Goal: Information Seeking & Learning: Learn about a topic

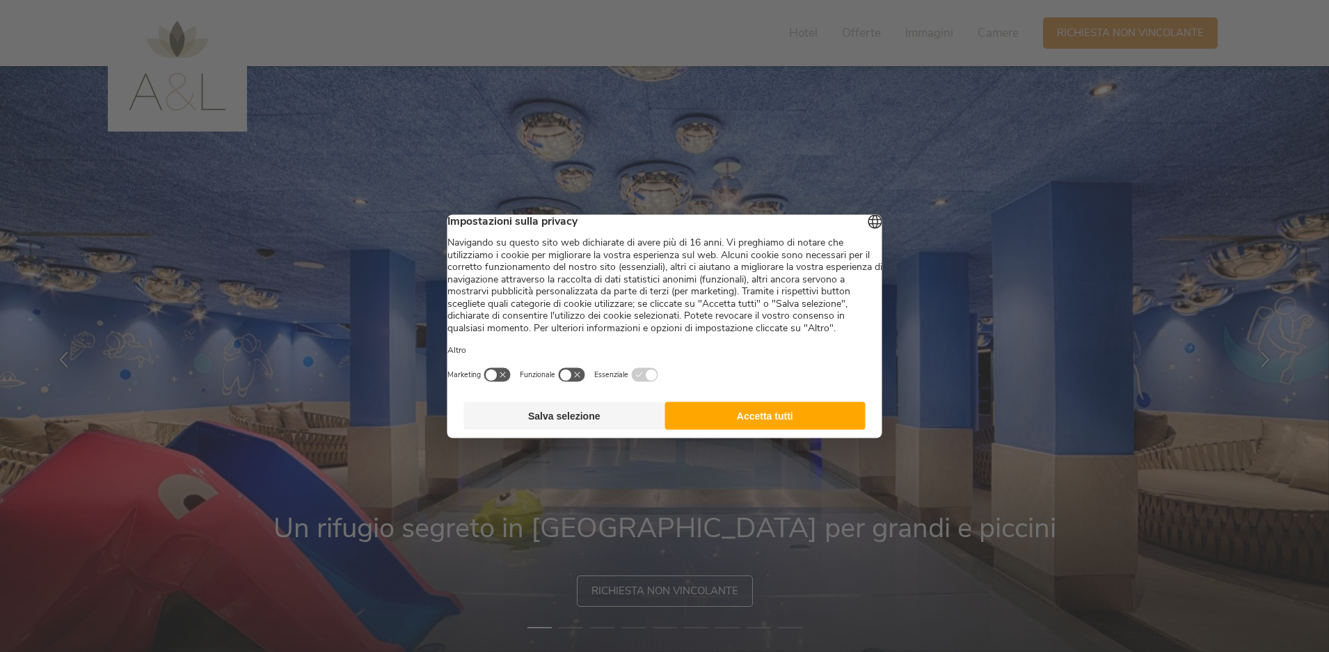
click at [773, 424] on button "Accetta tutti" at bounding box center [764, 415] width 201 height 28
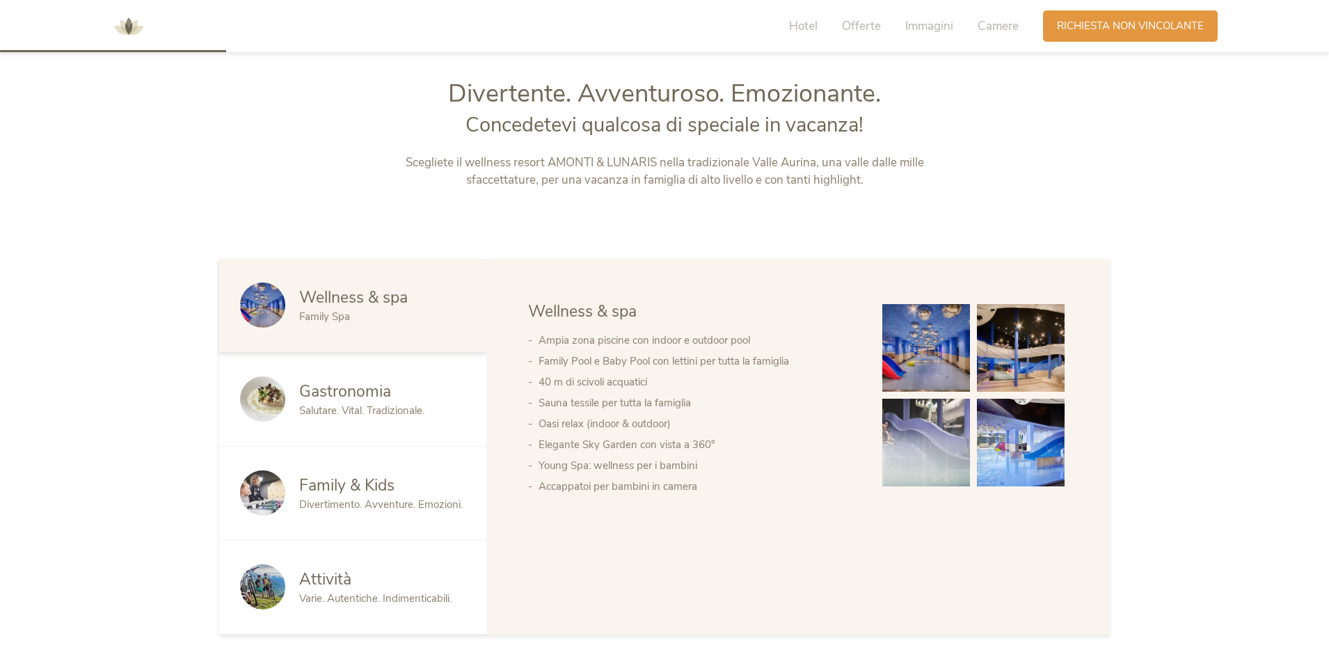
scroll to position [696, 0]
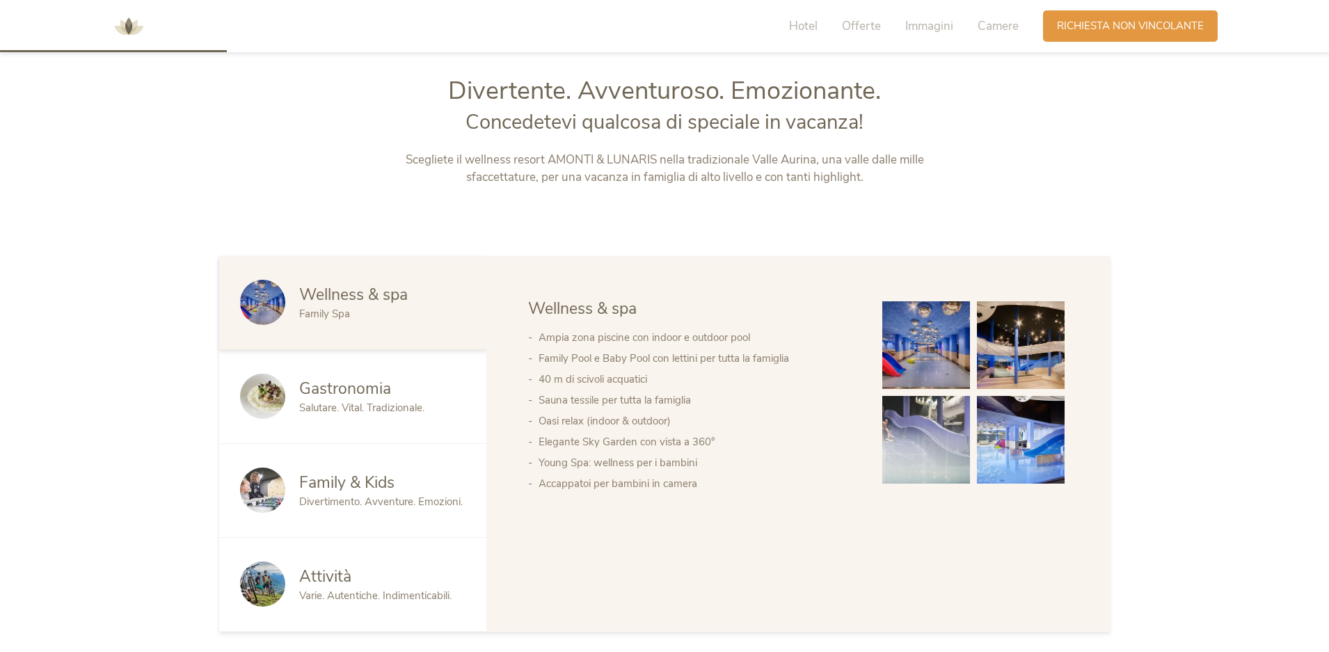
click at [1057, 347] on img at bounding box center [1021, 345] width 88 height 88
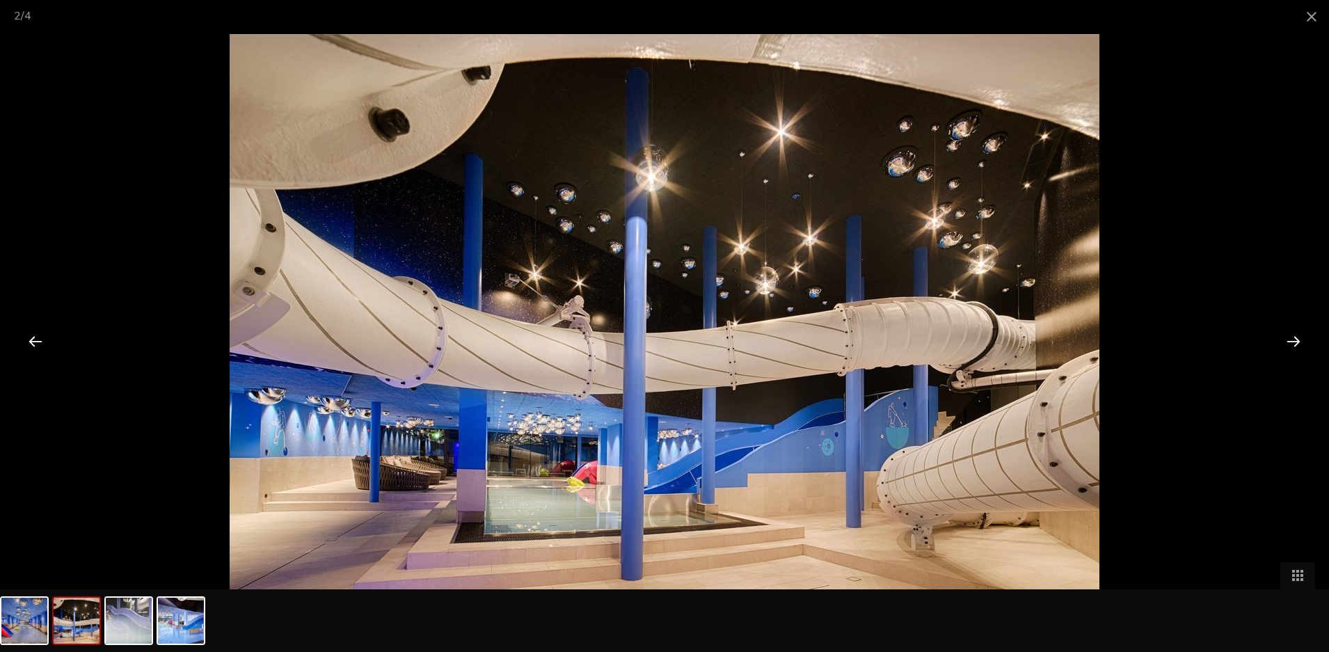
click at [1301, 337] on div at bounding box center [1293, 340] width 43 height 43
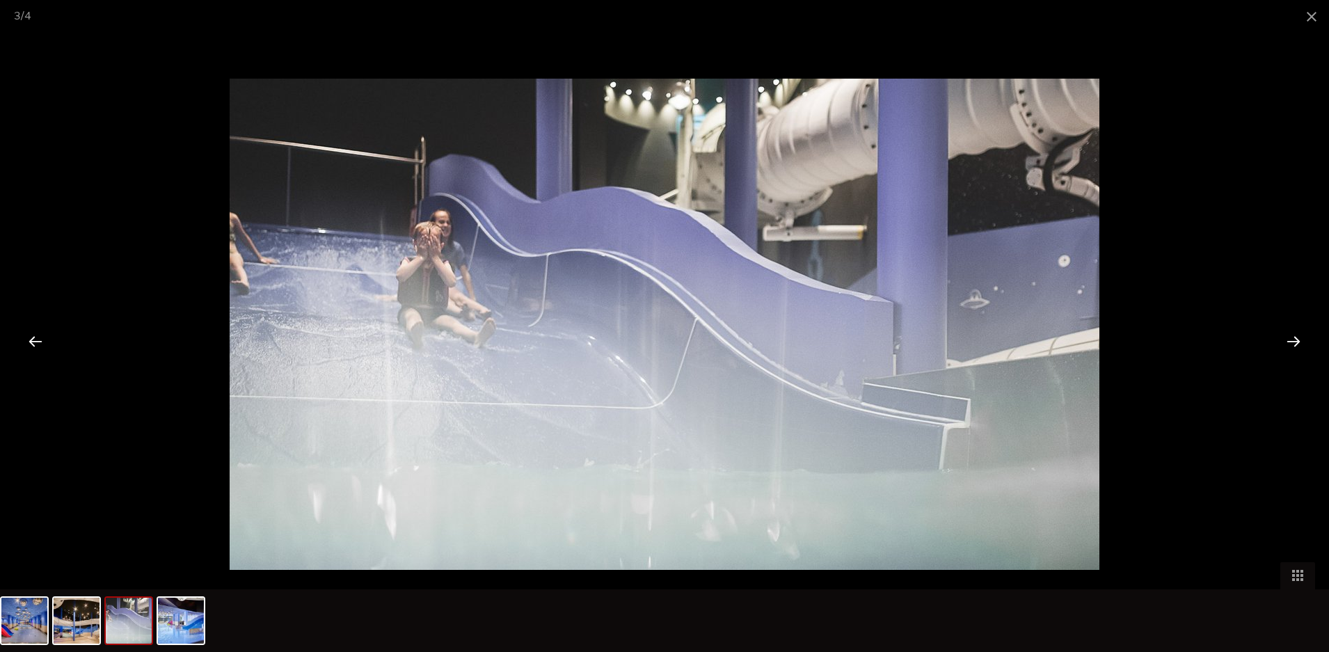
click at [1301, 337] on div at bounding box center [1293, 340] width 43 height 43
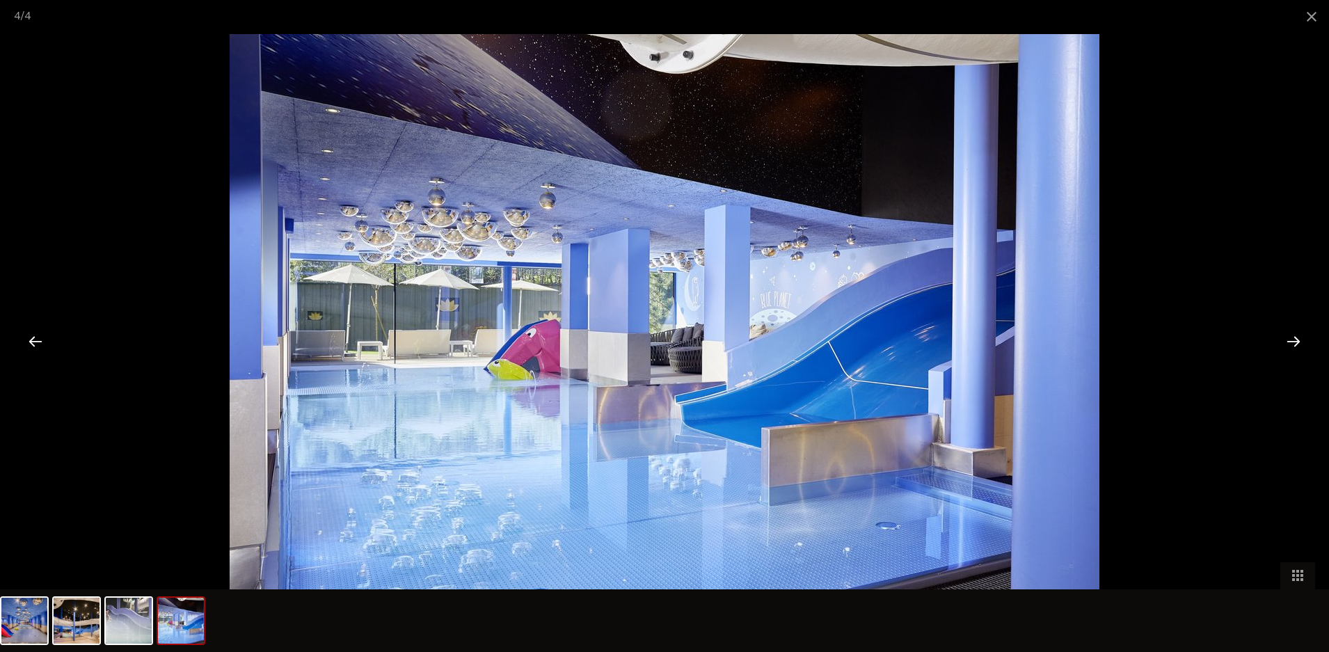
click at [1301, 337] on div at bounding box center [1293, 340] width 43 height 43
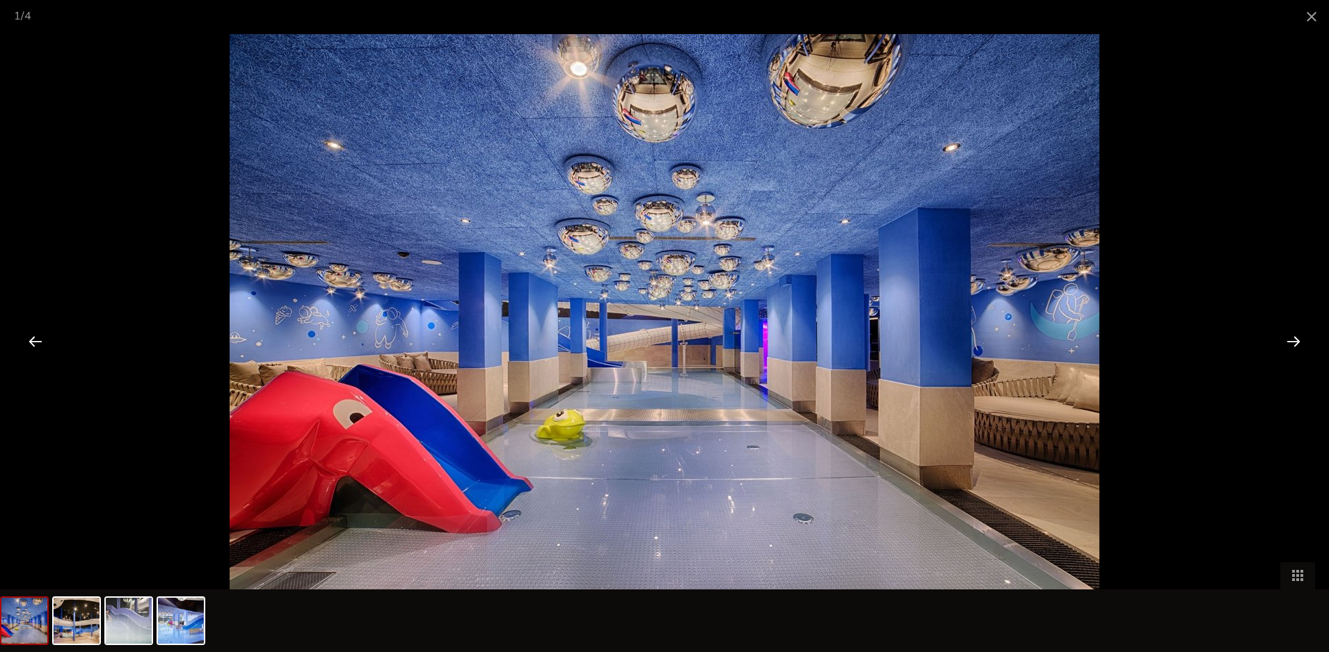
click at [1301, 336] on div at bounding box center [1293, 340] width 43 height 43
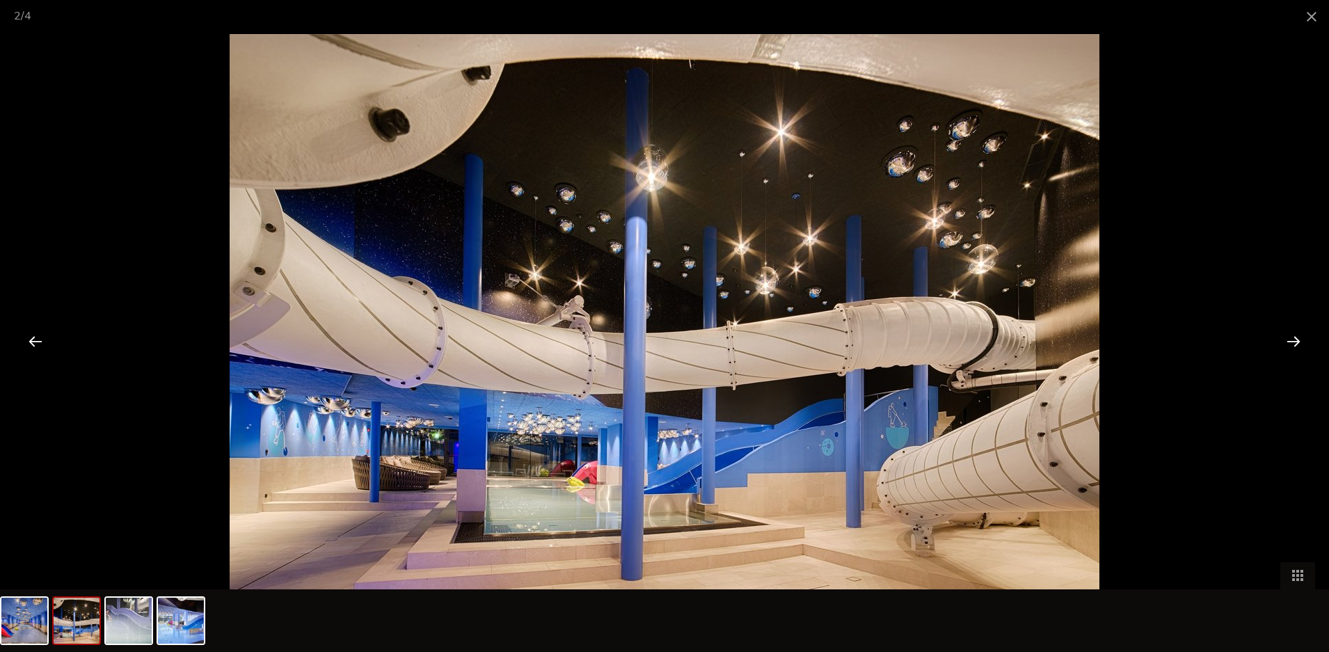
click at [1301, 336] on div at bounding box center [1293, 340] width 43 height 43
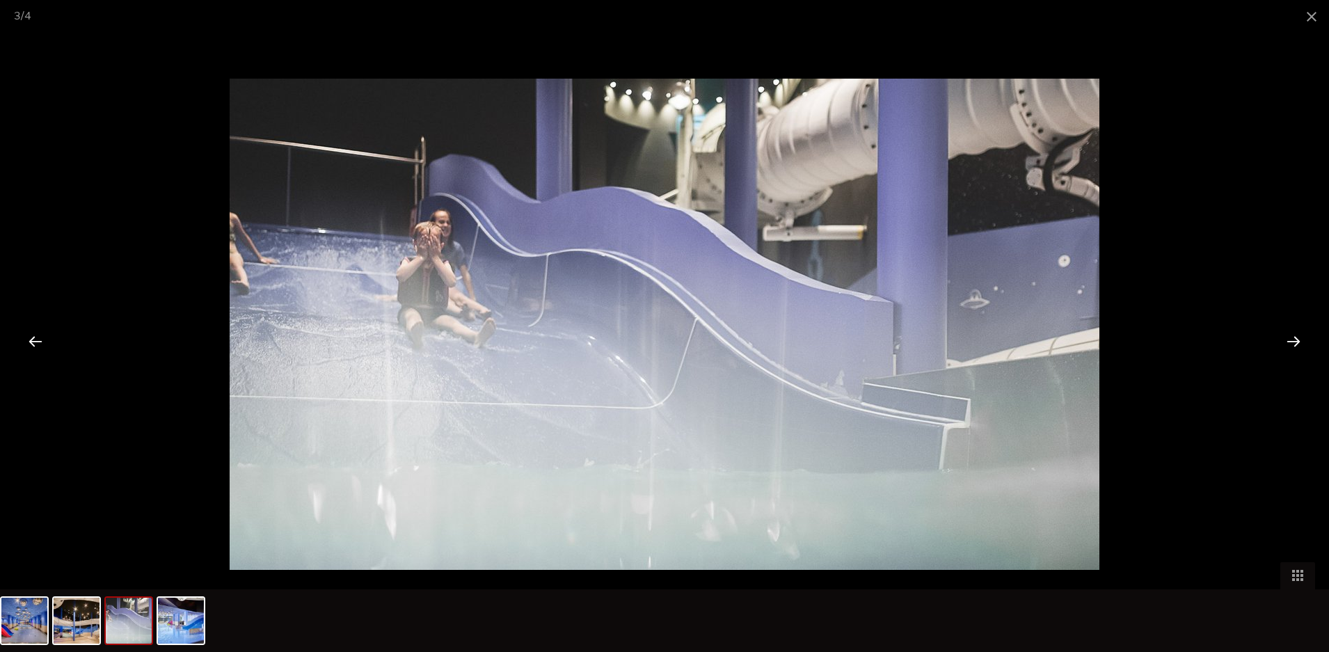
click at [1301, 336] on div at bounding box center [1293, 340] width 43 height 43
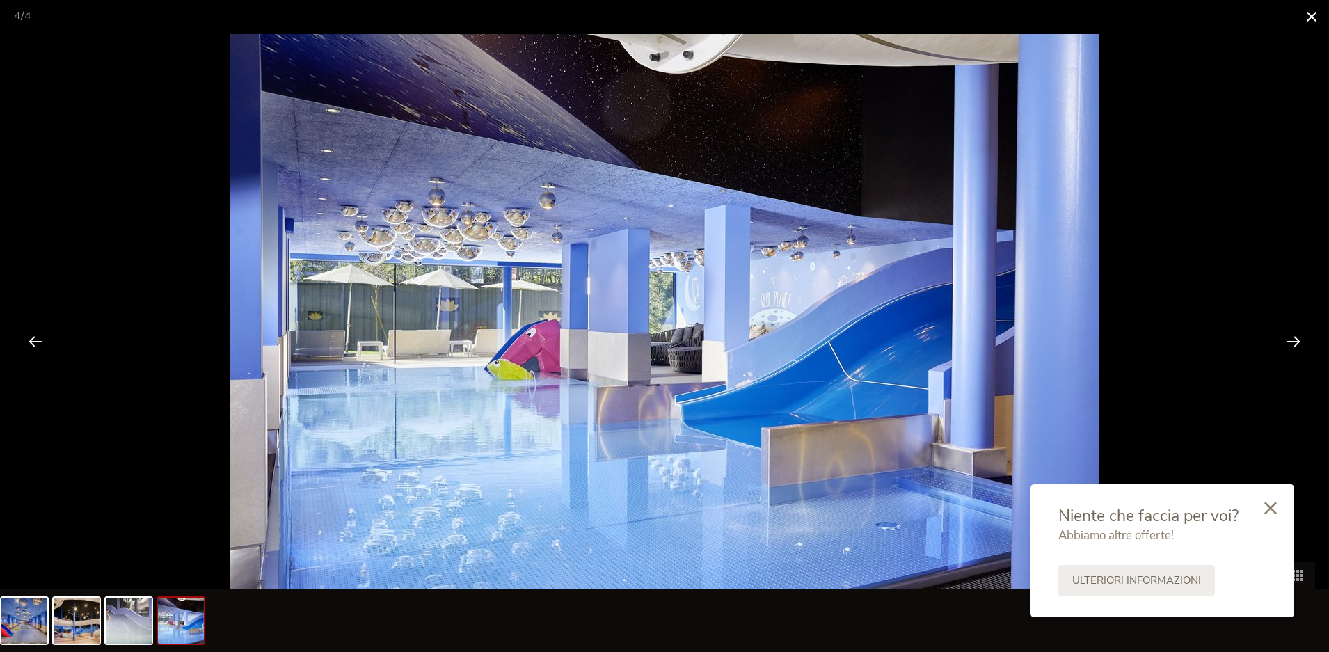
click at [1309, 17] on span at bounding box center [1311, 16] width 35 height 33
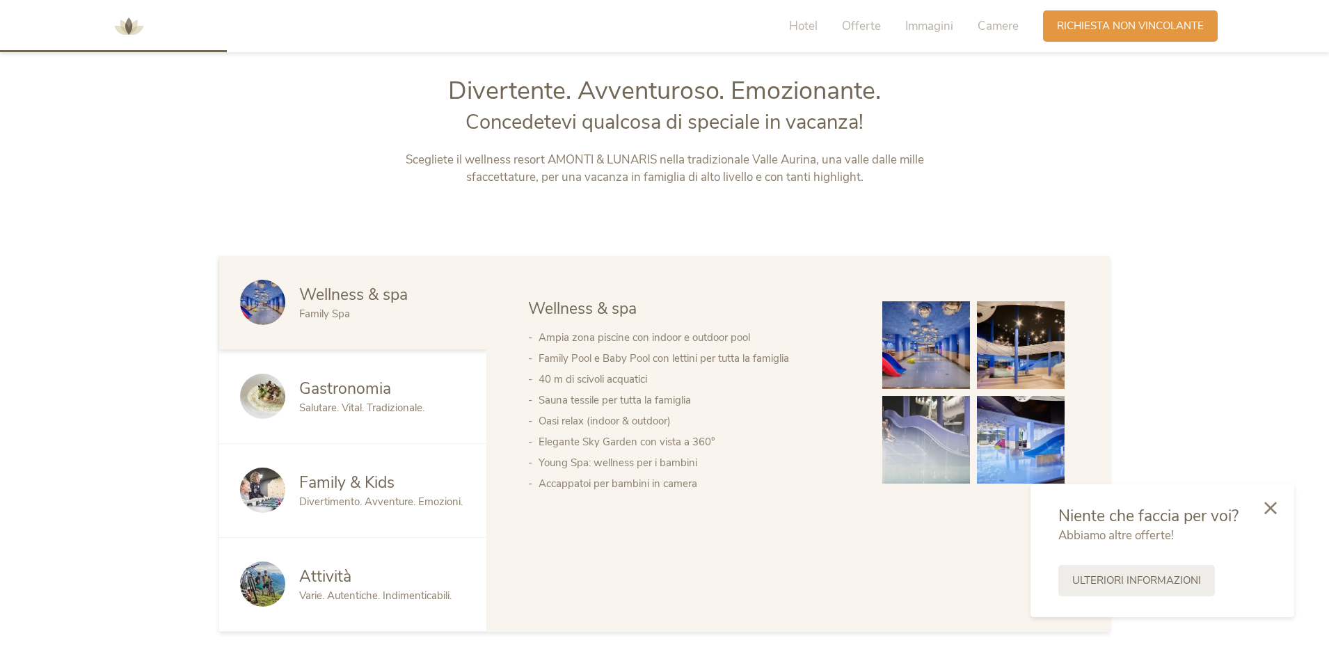
click at [361, 486] on span "Family & Kids" at bounding box center [346, 483] width 95 height 22
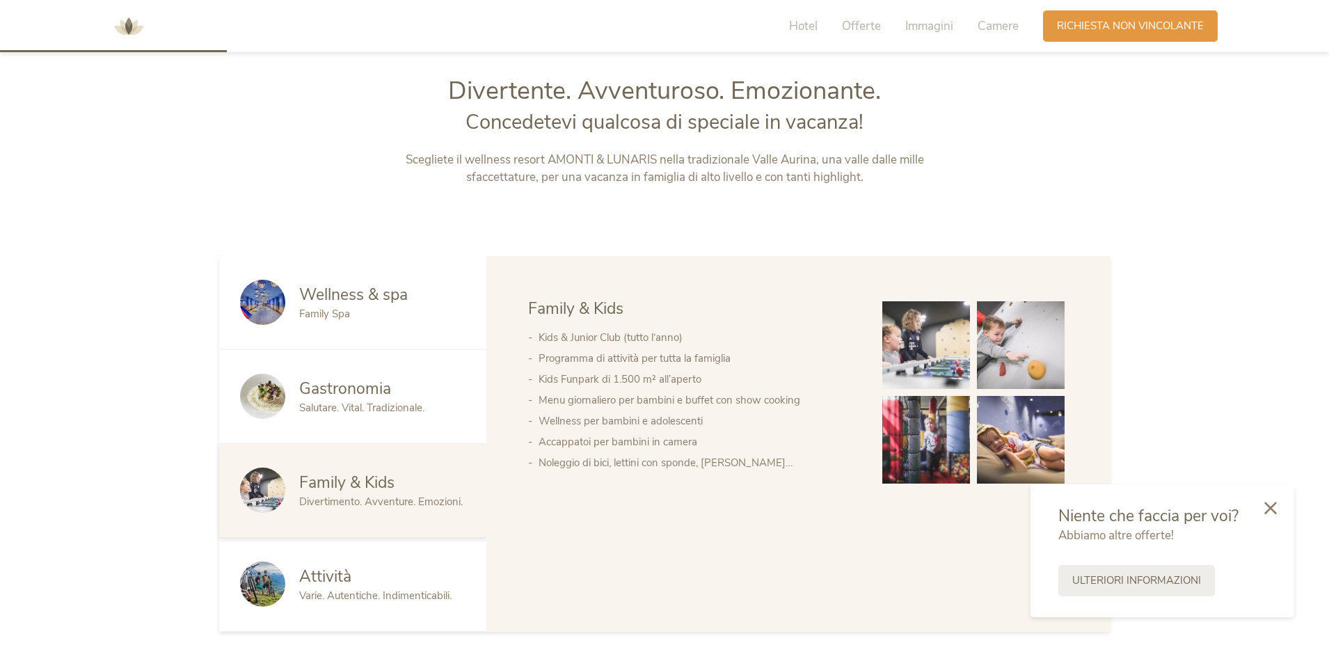
click at [954, 344] on img at bounding box center [926, 345] width 88 height 88
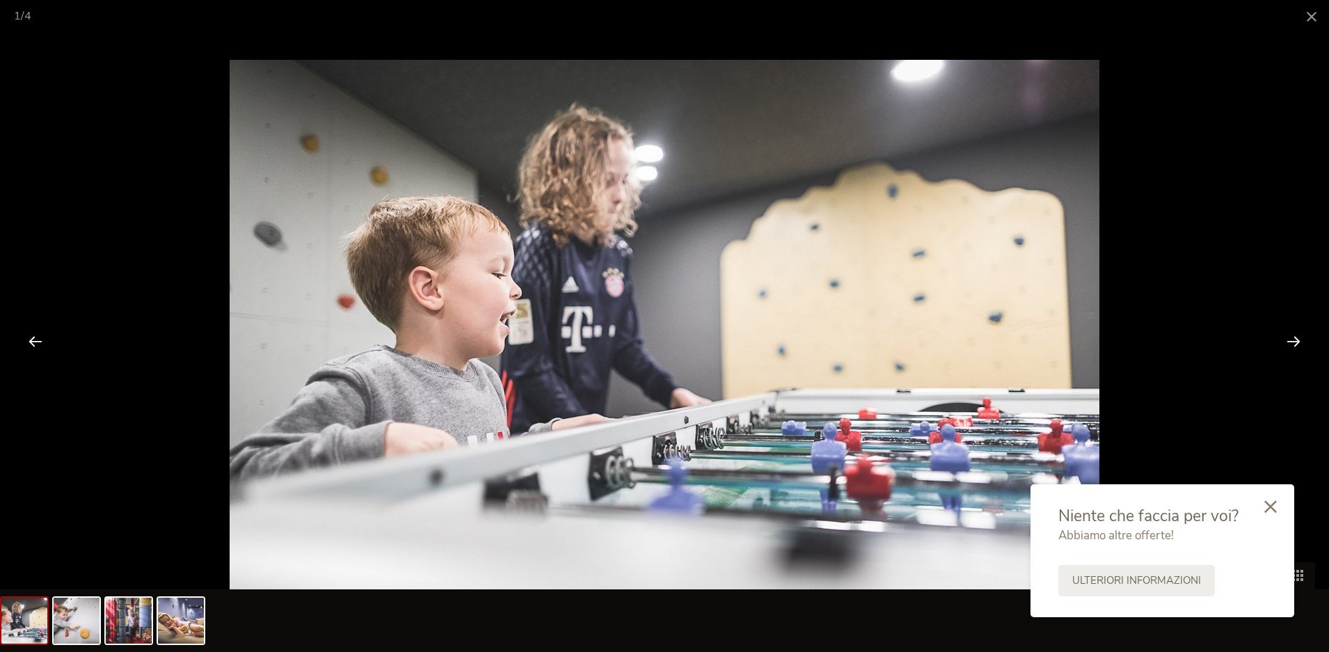
click at [1271, 500] on icon at bounding box center [1270, 506] width 13 height 13
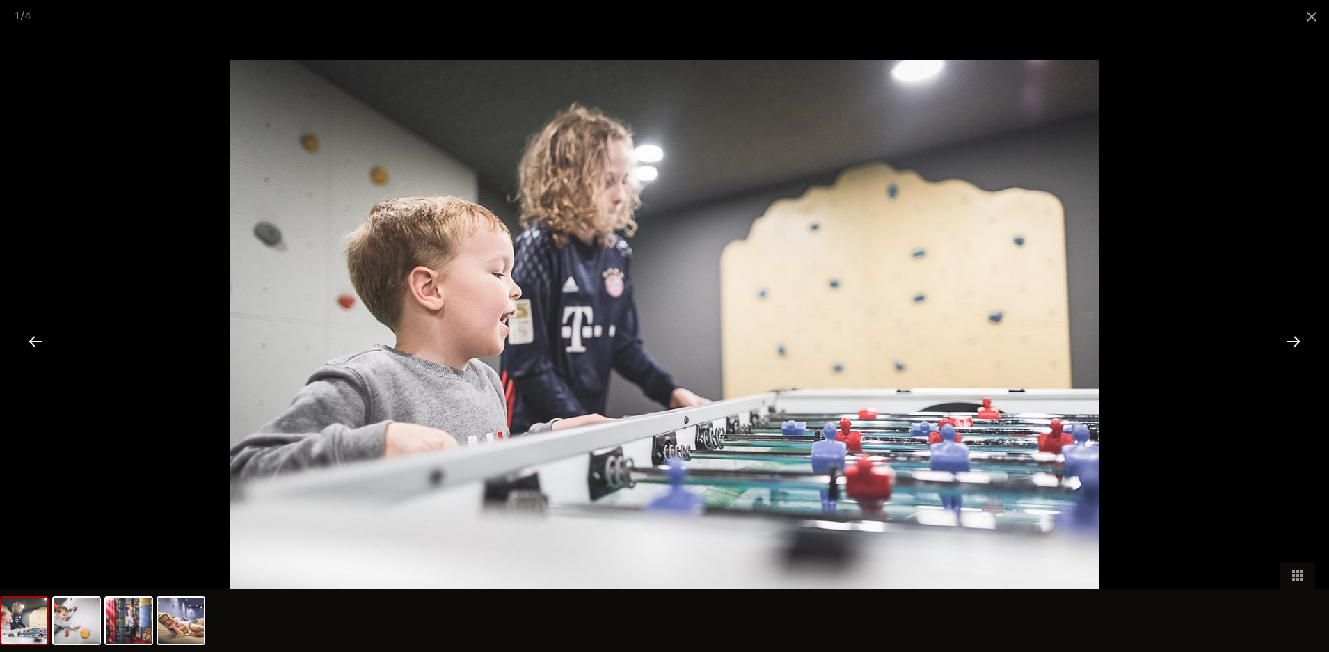
click at [1293, 343] on div at bounding box center [1293, 340] width 43 height 43
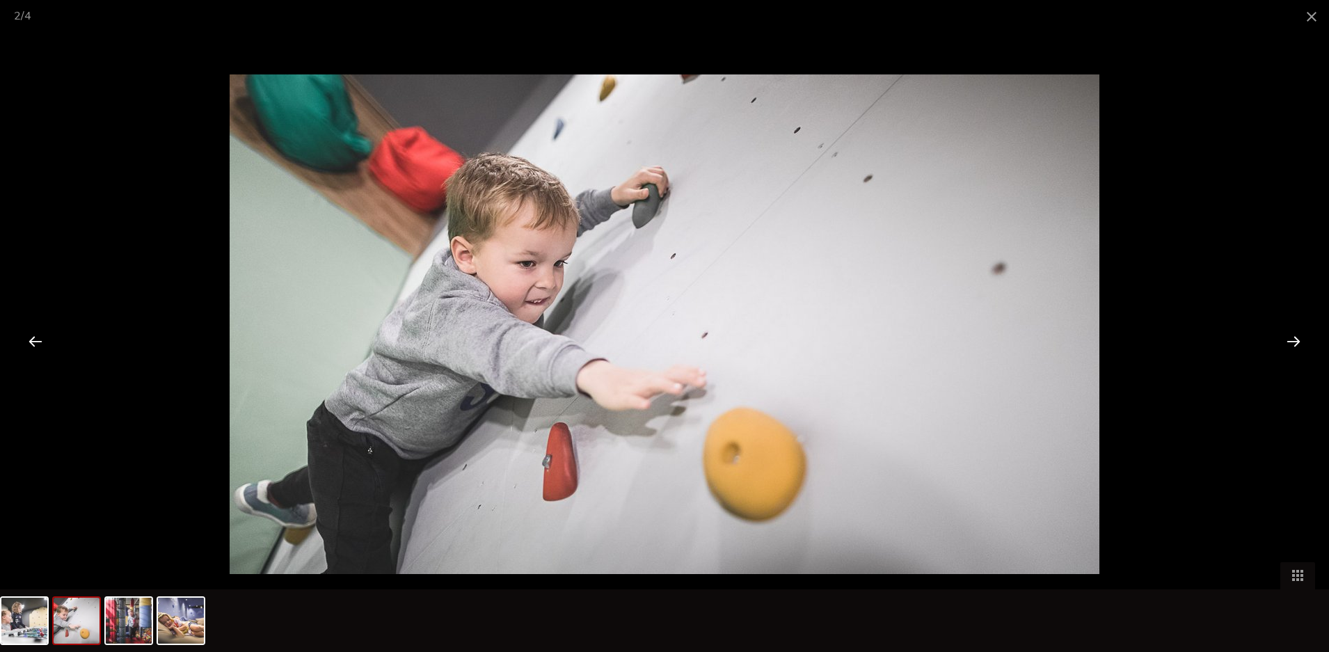
click at [1292, 344] on div at bounding box center [1293, 340] width 43 height 43
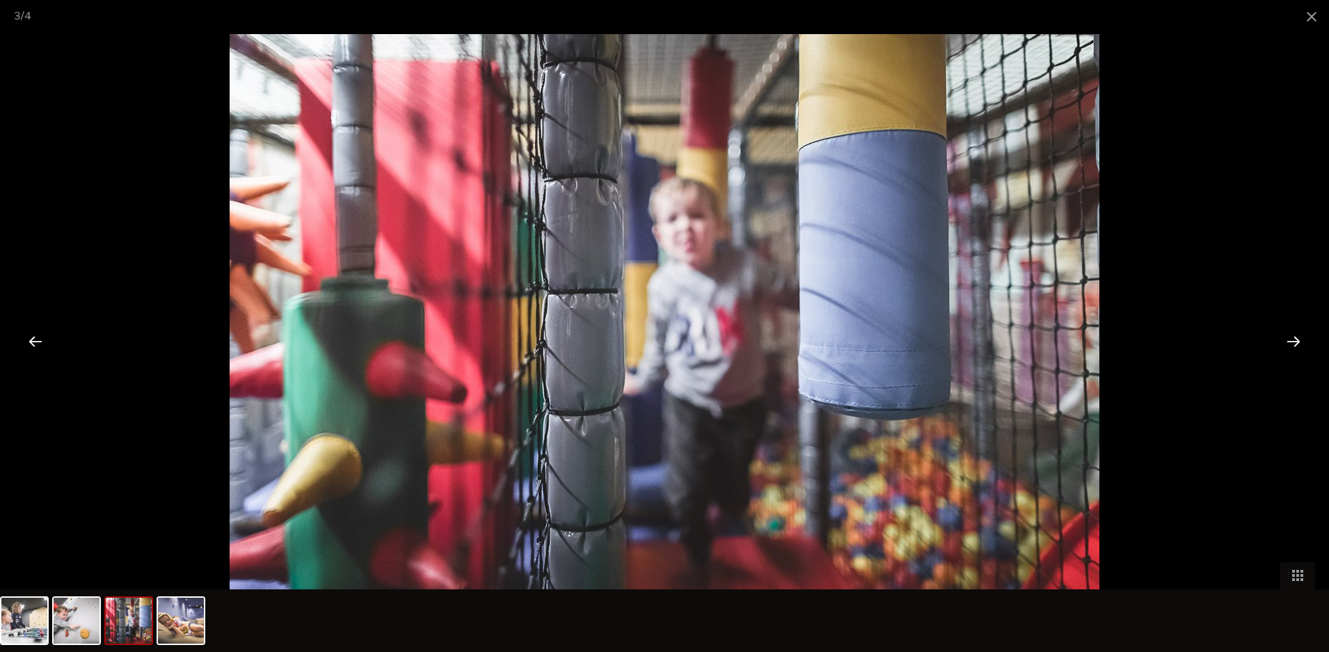
click at [1292, 344] on div at bounding box center [1293, 340] width 43 height 43
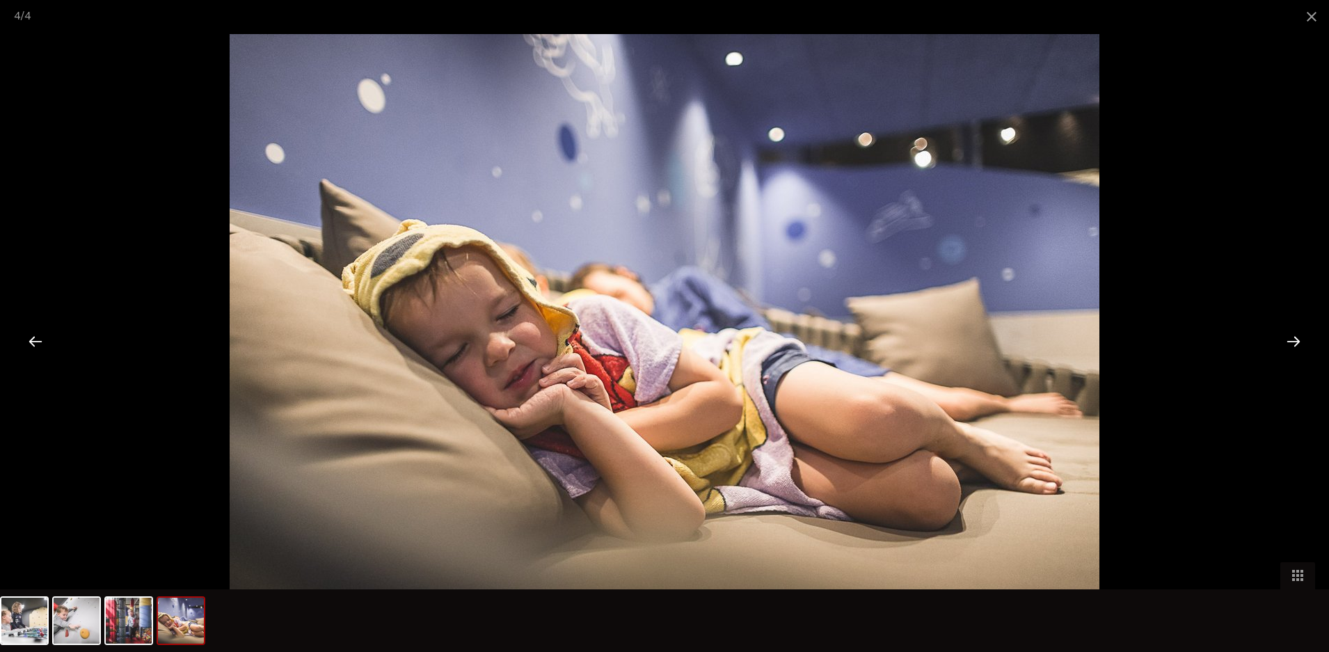
click at [1292, 344] on div at bounding box center [1293, 340] width 43 height 43
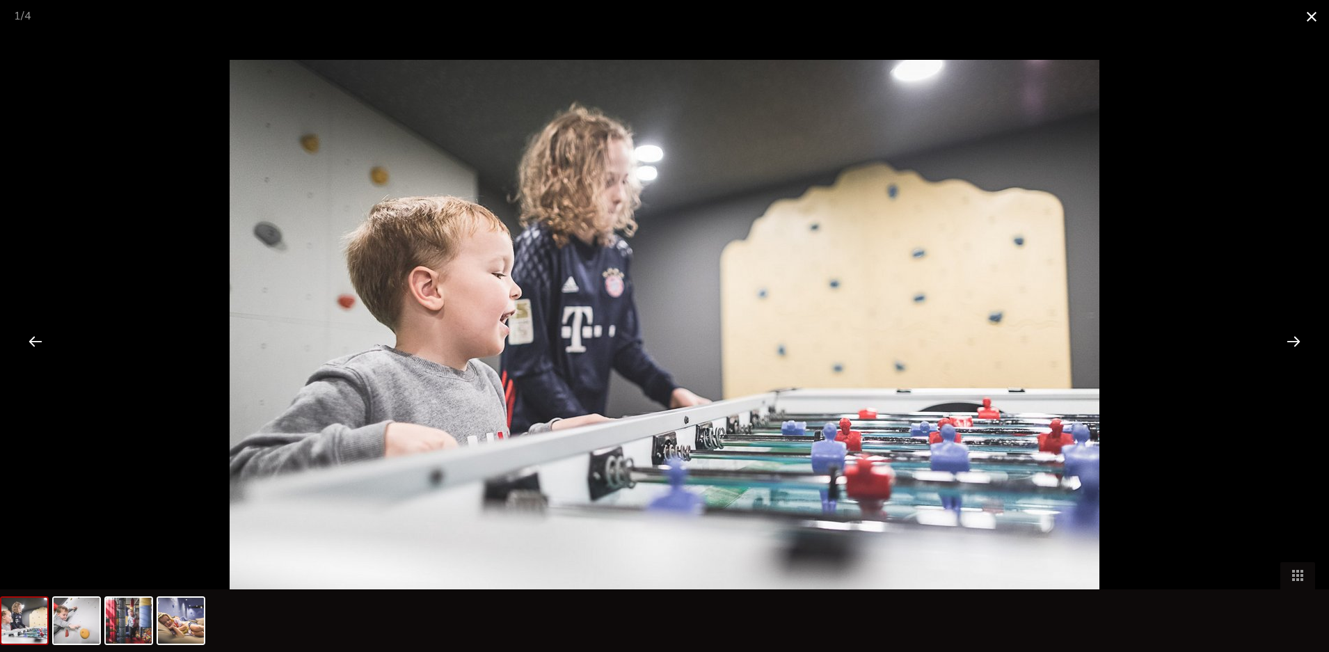
click at [1320, 15] on span at bounding box center [1311, 16] width 35 height 33
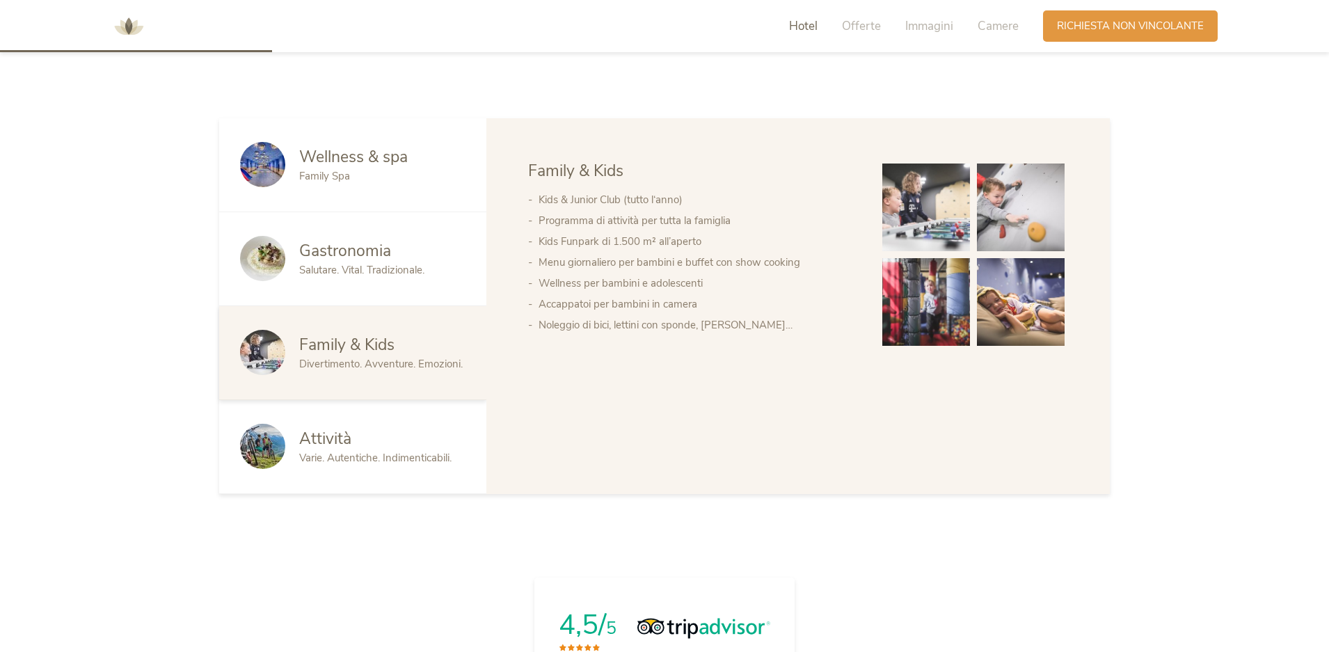
scroll to position [835, 0]
click at [319, 433] on span "Attività" at bounding box center [325, 438] width 52 height 22
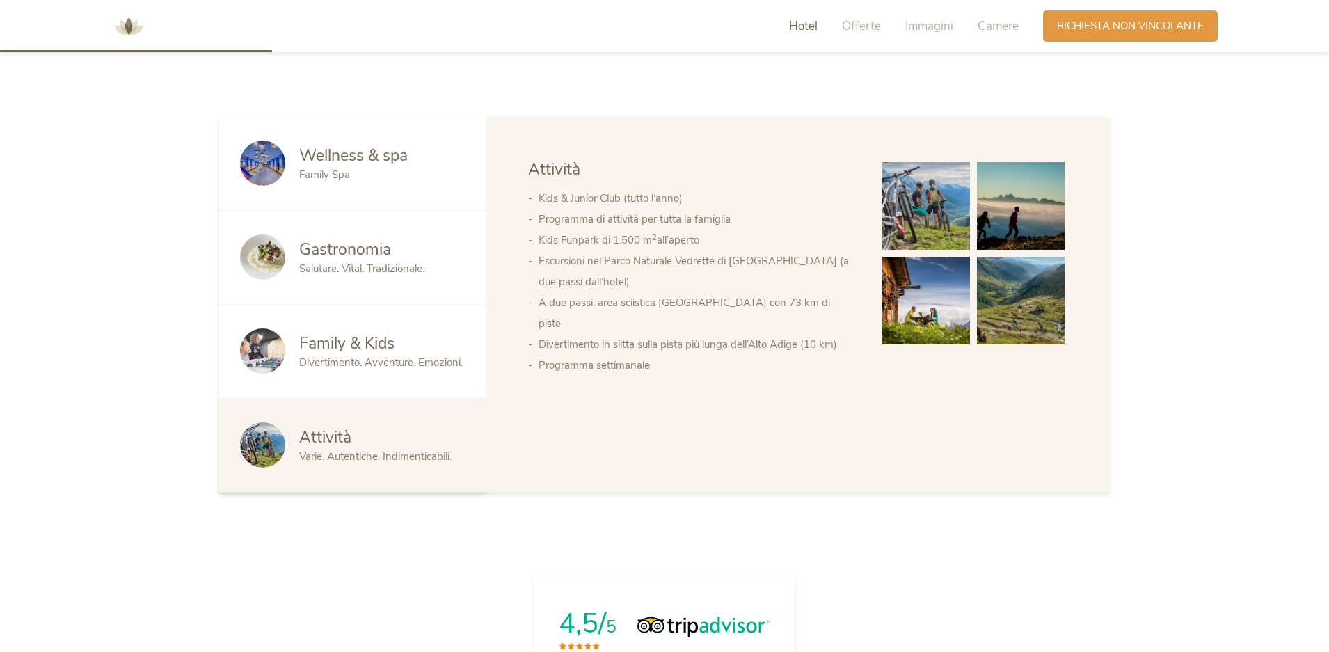
click at [943, 225] on img at bounding box center [926, 206] width 88 height 88
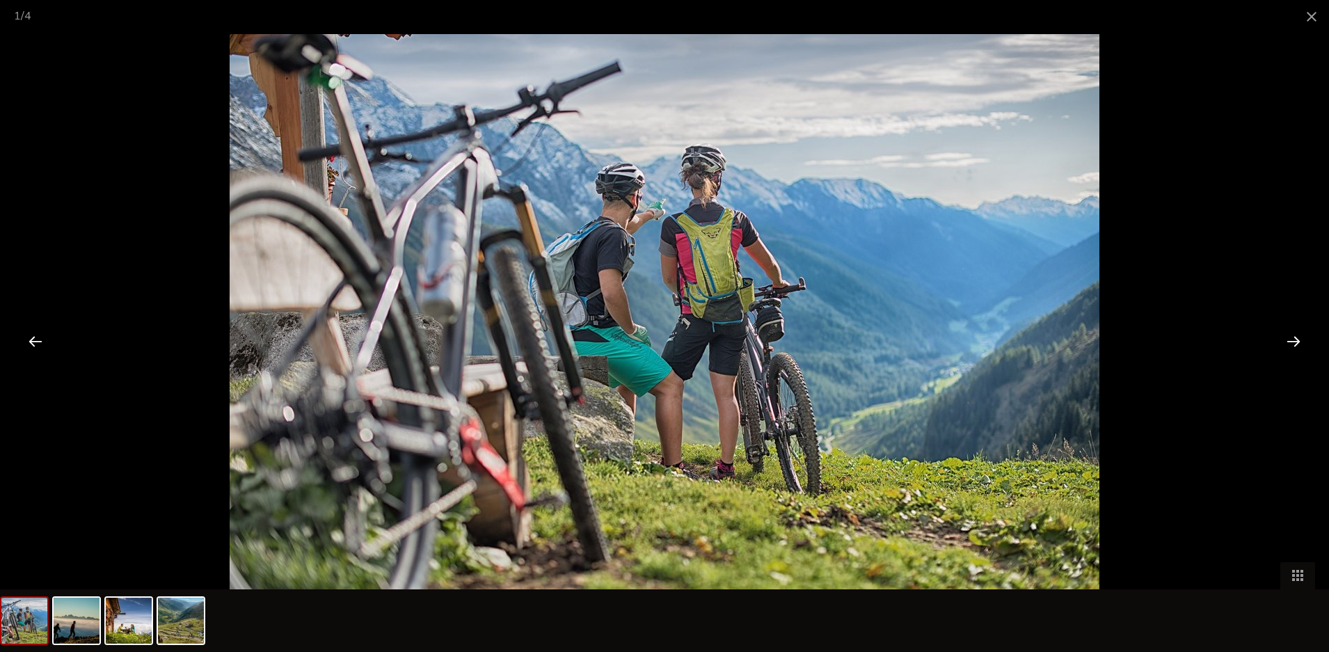
click at [1296, 340] on div at bounding box center [1293, 340] width 43 height 43
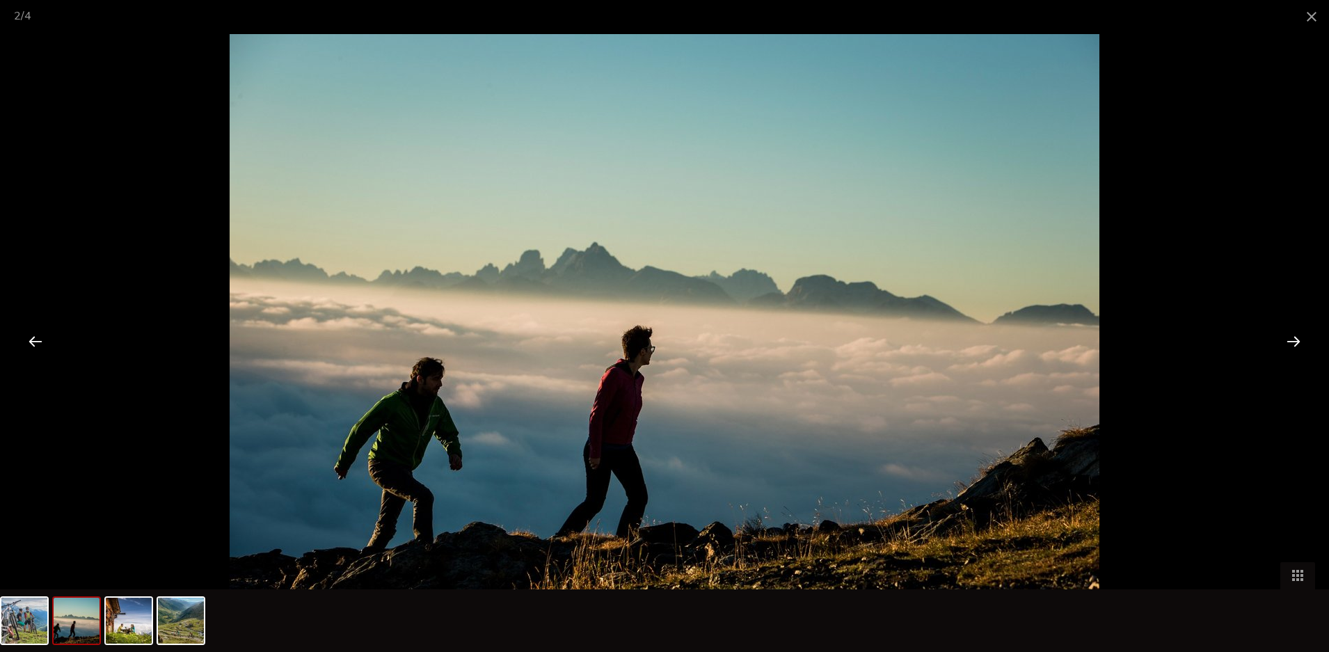
click at [1296, 340] on div at bounding box center [1293, 340] width 43 height 43
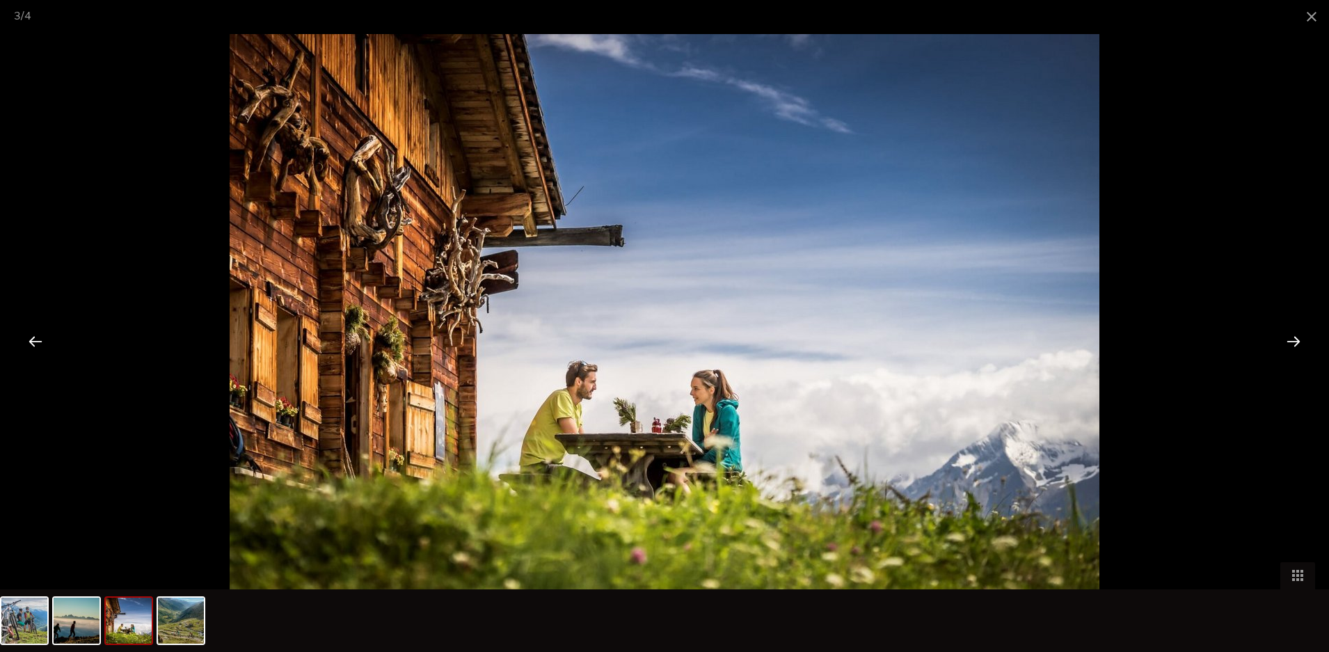
click at [1296, 340] on div at bounding box center [1293, 340] width 43 height 43
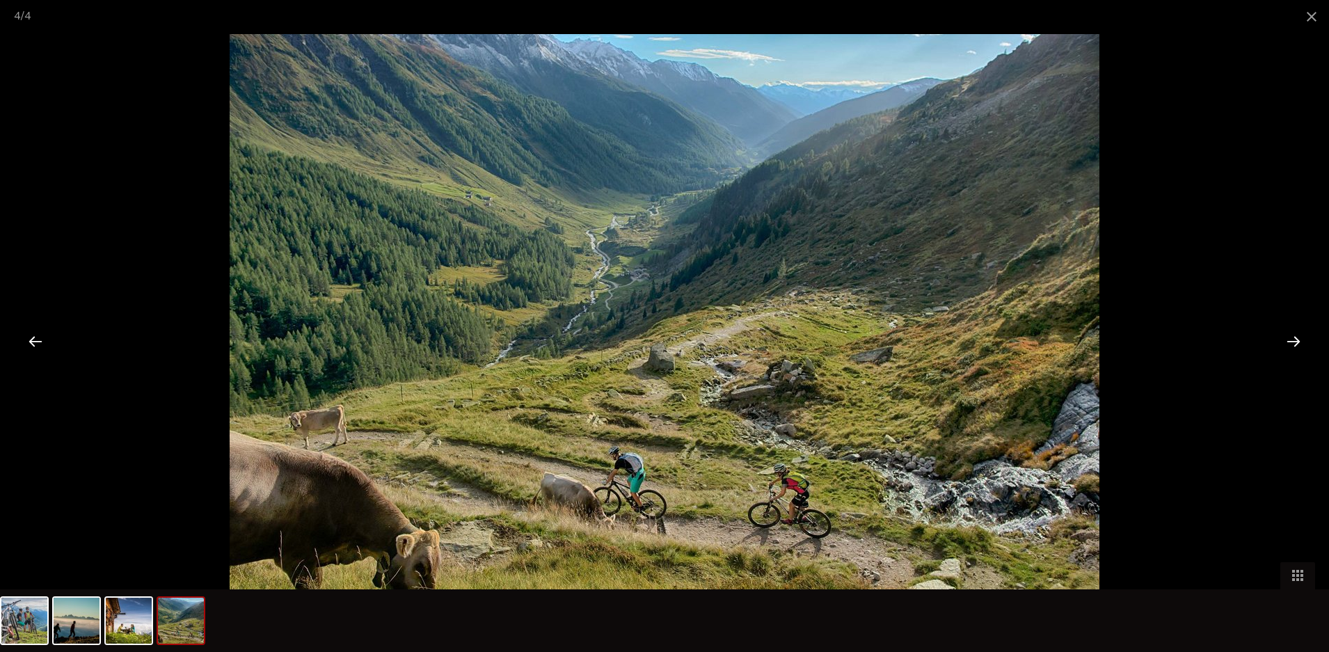
click at [1296, 340] on div at bounding box center [1293, 340] width 43 height 43
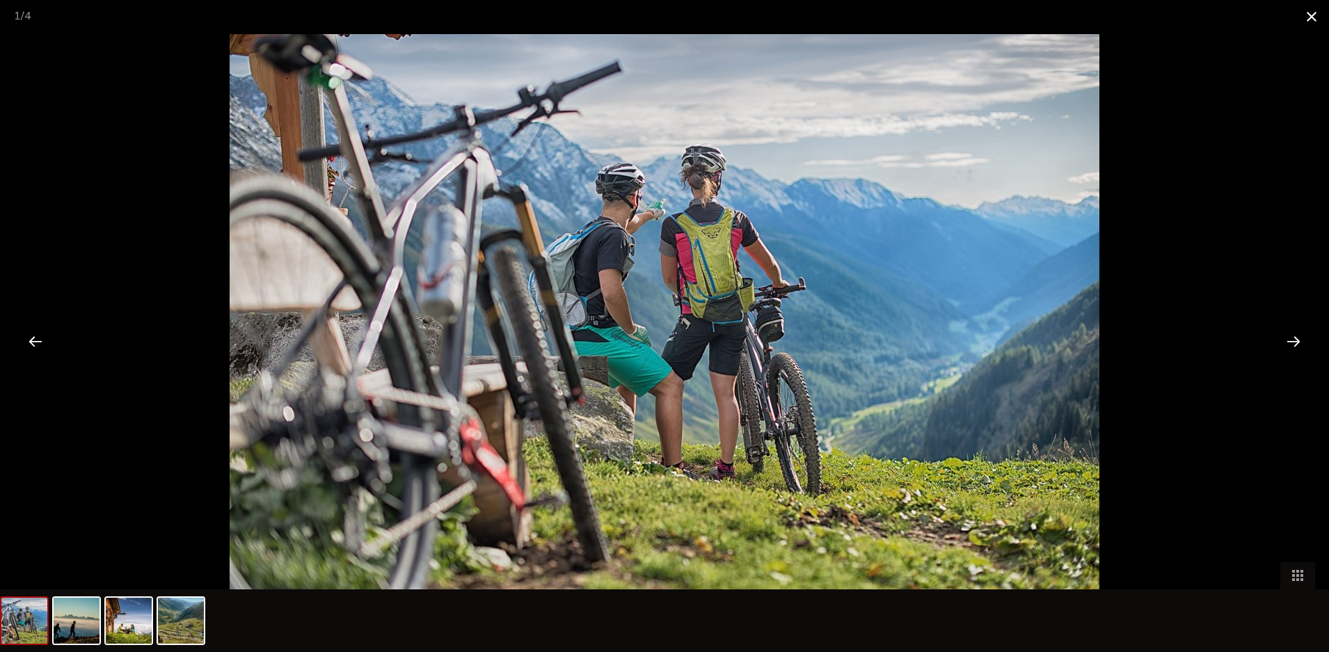
click at [1315, 17] on span at bounding box center [1311, 16] width 35 height 33
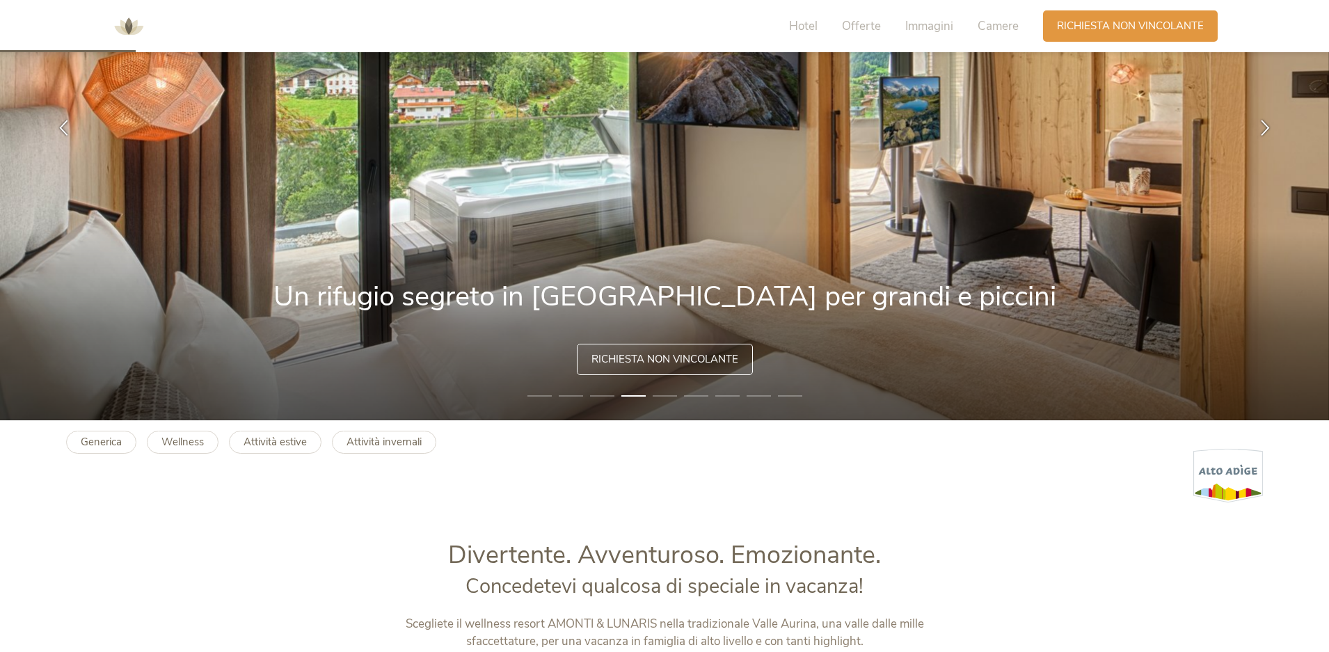
scroll to position [0, 0]
